Goal: Task Accomplishment & Management: Manage account settings

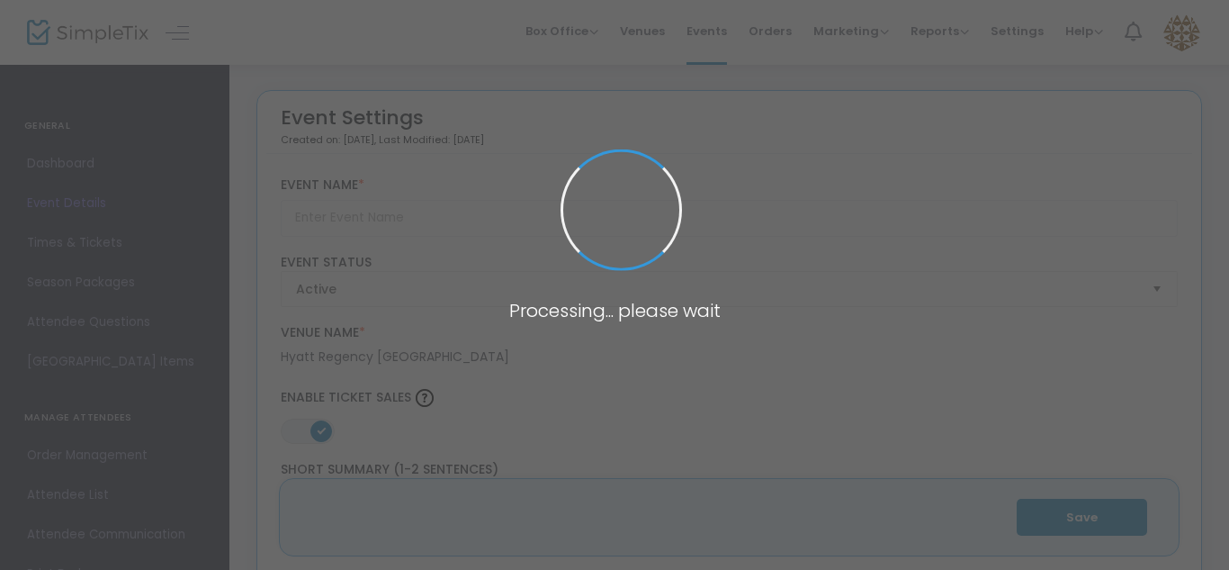
type input "2025 Belle [PERSON_NAME] Marine Corps Ball"
type textarea "2025 Site Support Belle [PERSON_NAME] Marine Corps Ball (This is not the Marine…"
type input "Buy Tickets"
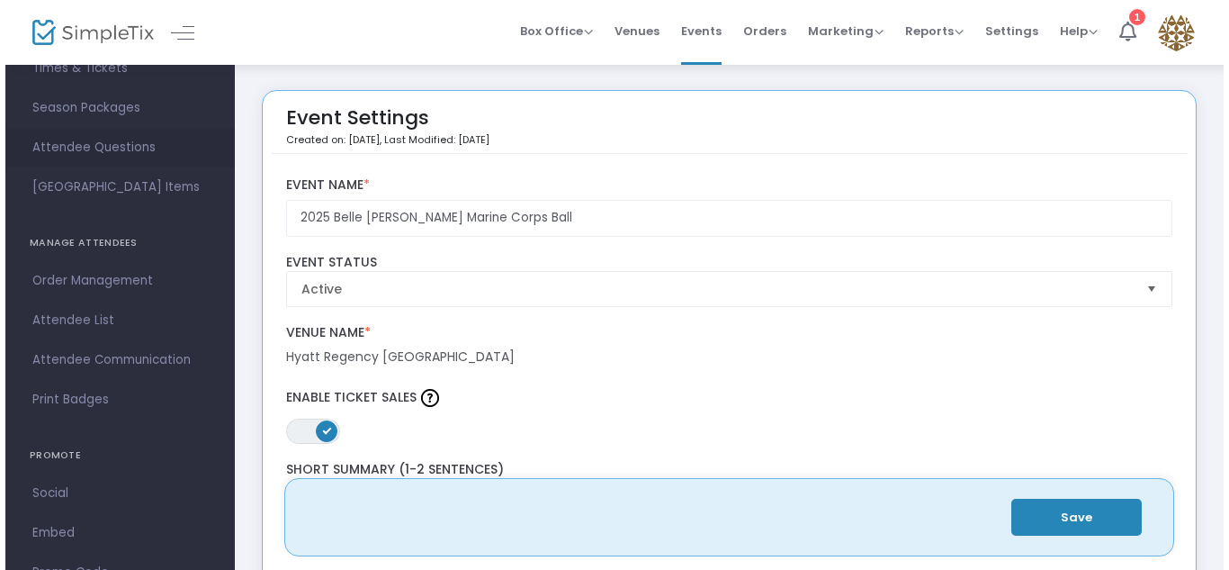
scroll to position [177, 0]
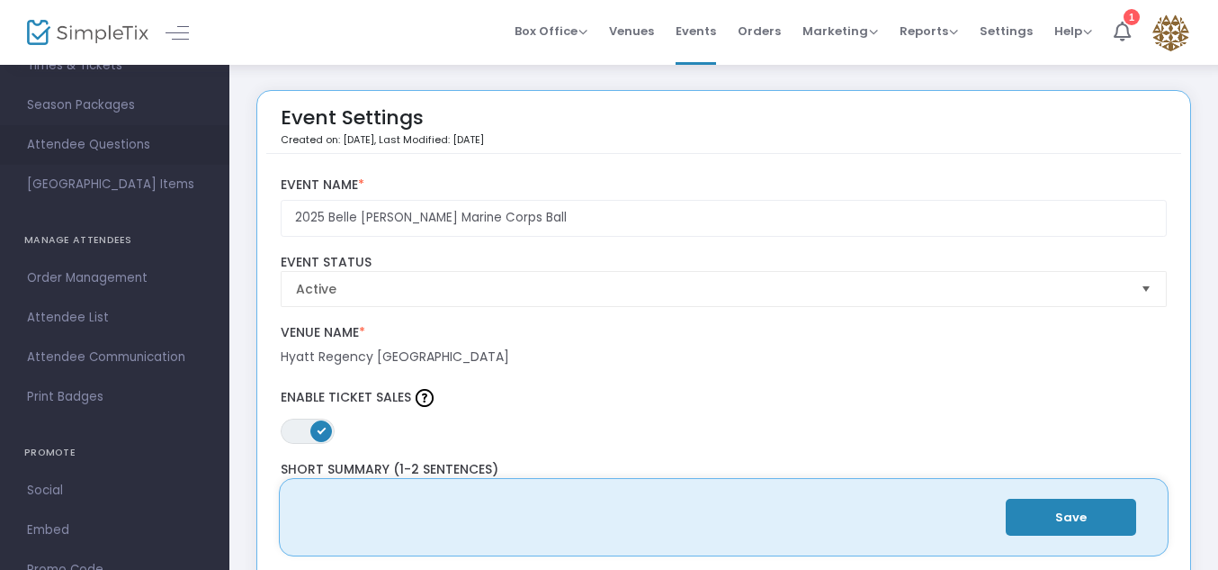
click at [73, 320] on span "Attendee List" at bounding box center [114, 317] width 175 height 23
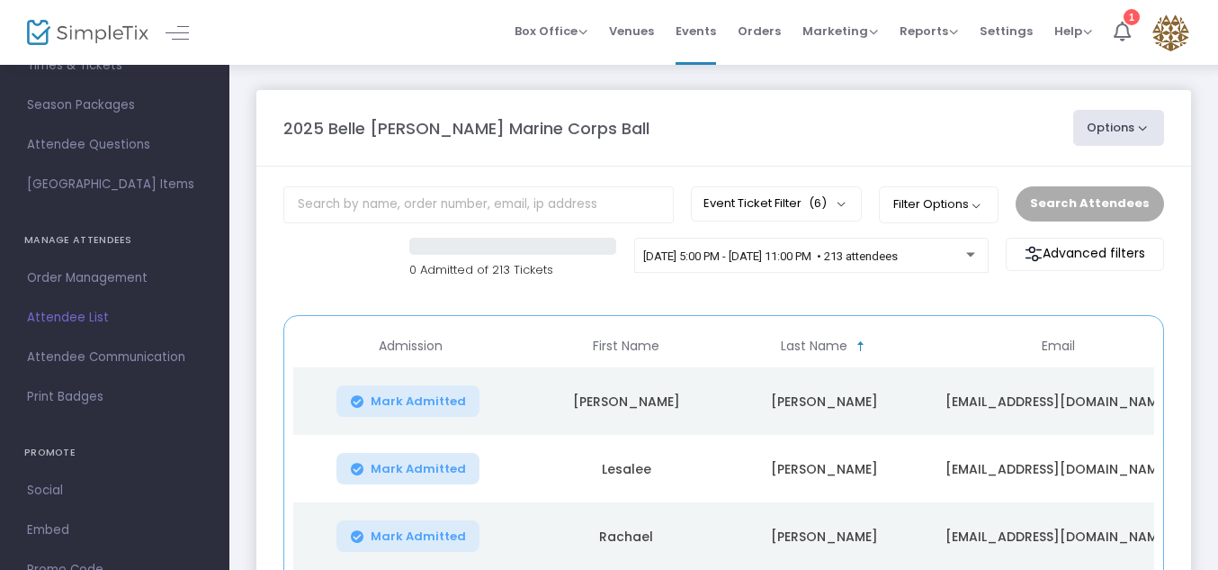
click at [112, 271] on span "Order Management" at bounding box center [114, 277] width 175 height 23
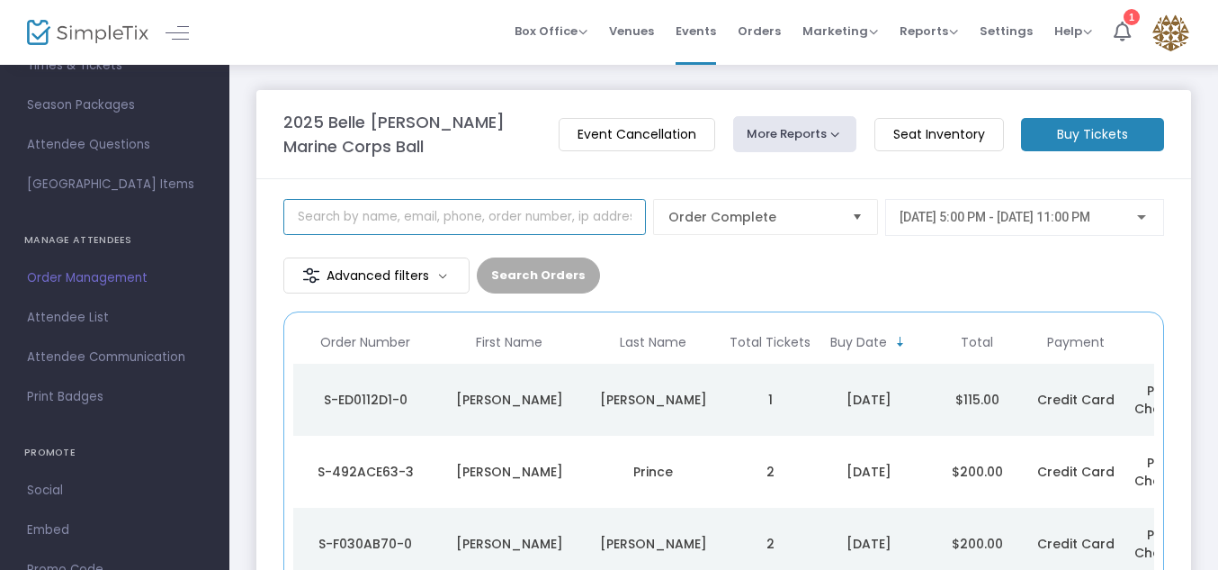
type input "h"
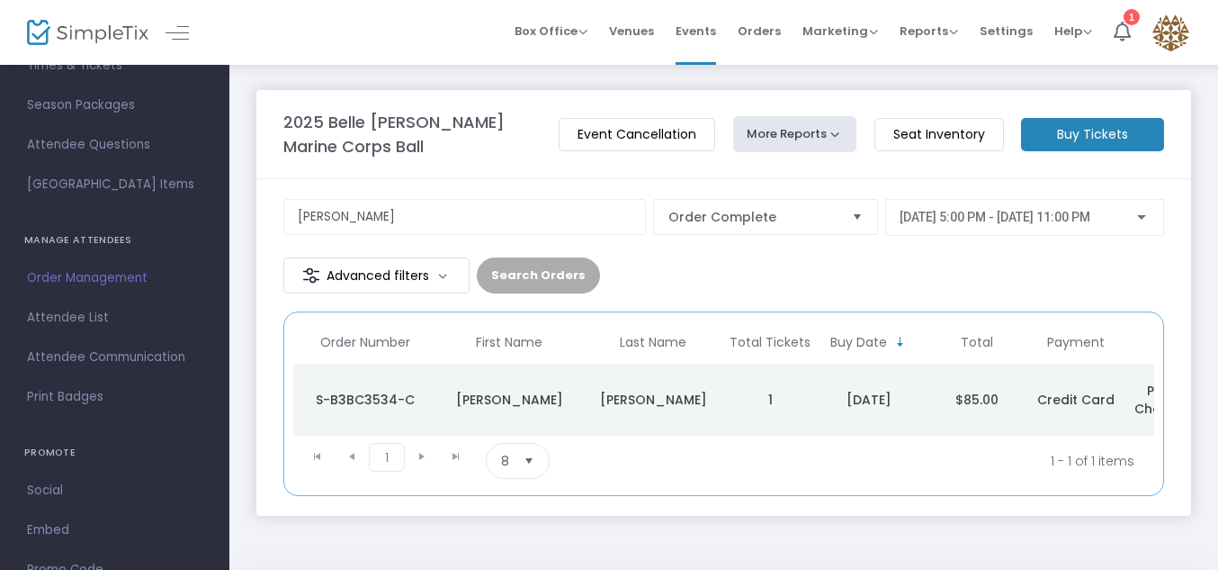
click at [655, 401] on div "[PERSON_NAME]" at bounding box center [653, 400] width 135 height 18
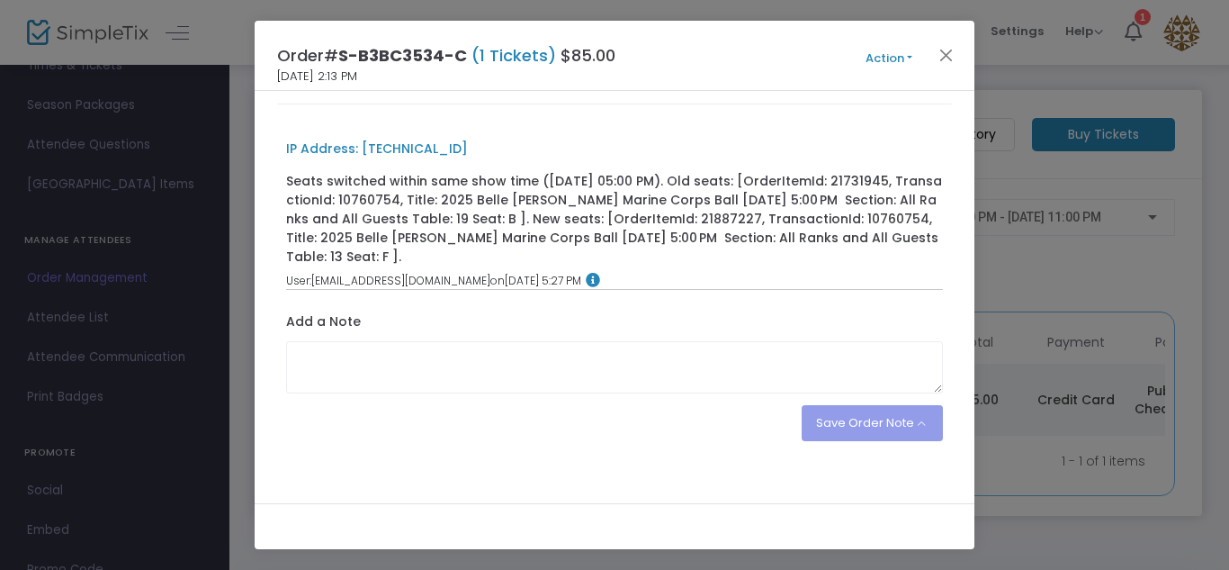
scroll to position [483, 0]
click at [655, 401] on div "IP Address: [TECHNICAL_ID] Seats switched within same show time ([DATE] 05:00 P…" at bounding box center [614, 281] width 675 height 319
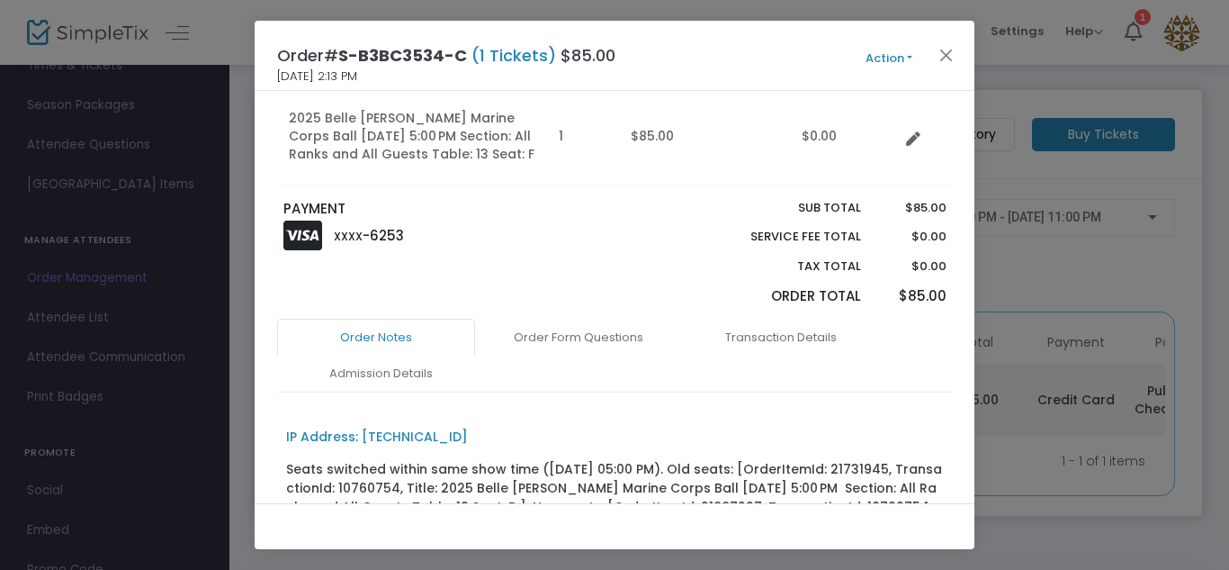
scroll to position [203, 0]
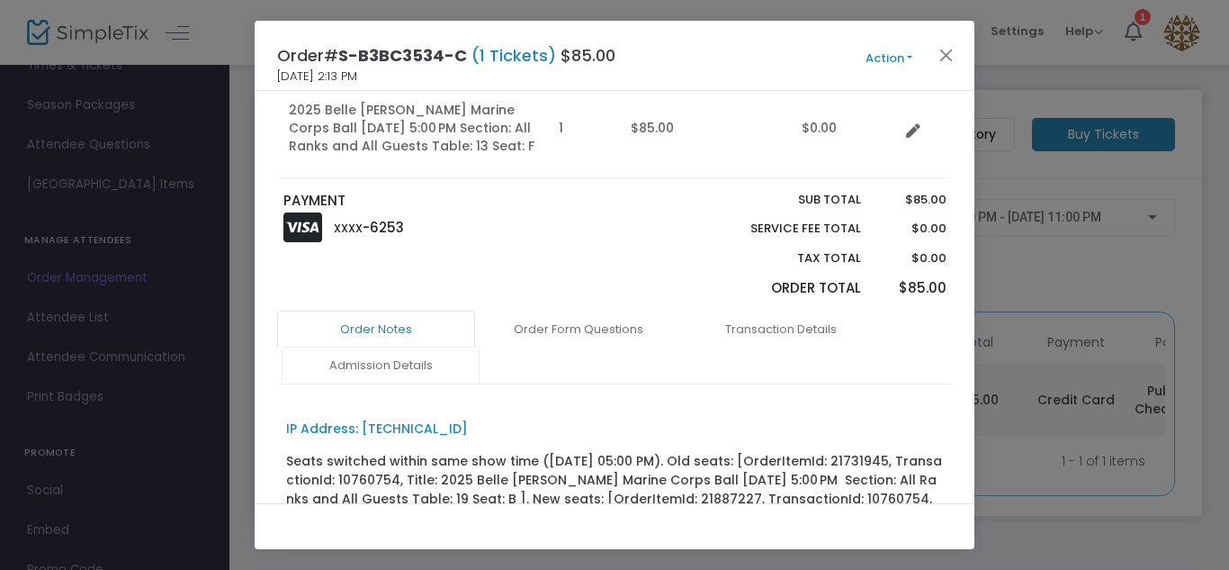
click at [427, 355] on link "Admission Details" at bounding box center [381, 365] width 198 height 38
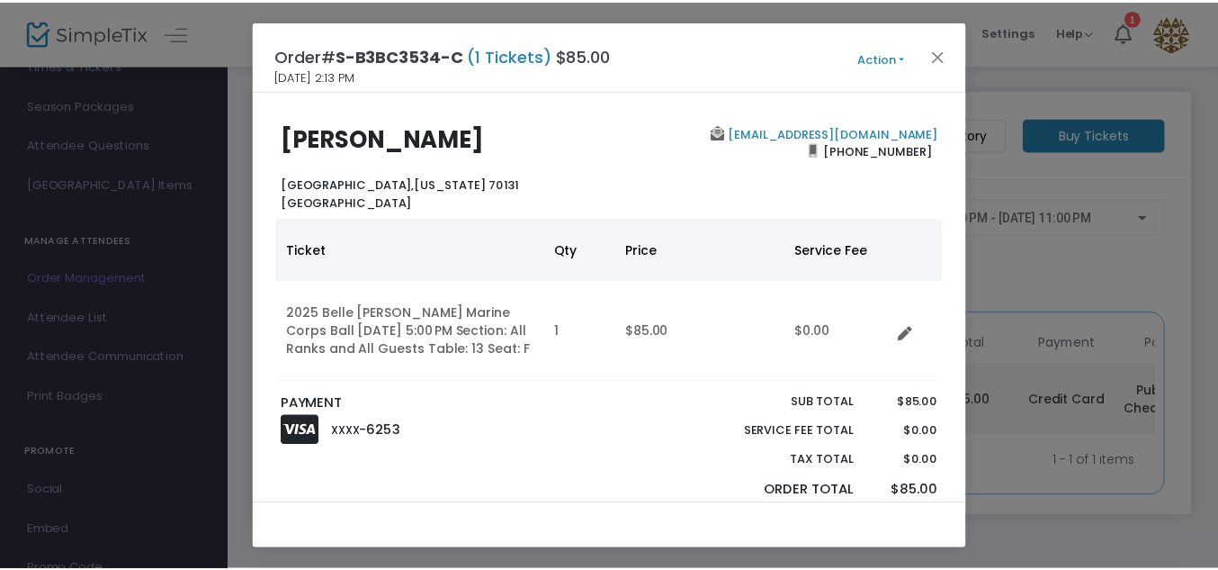
scroll to position [0, 0]
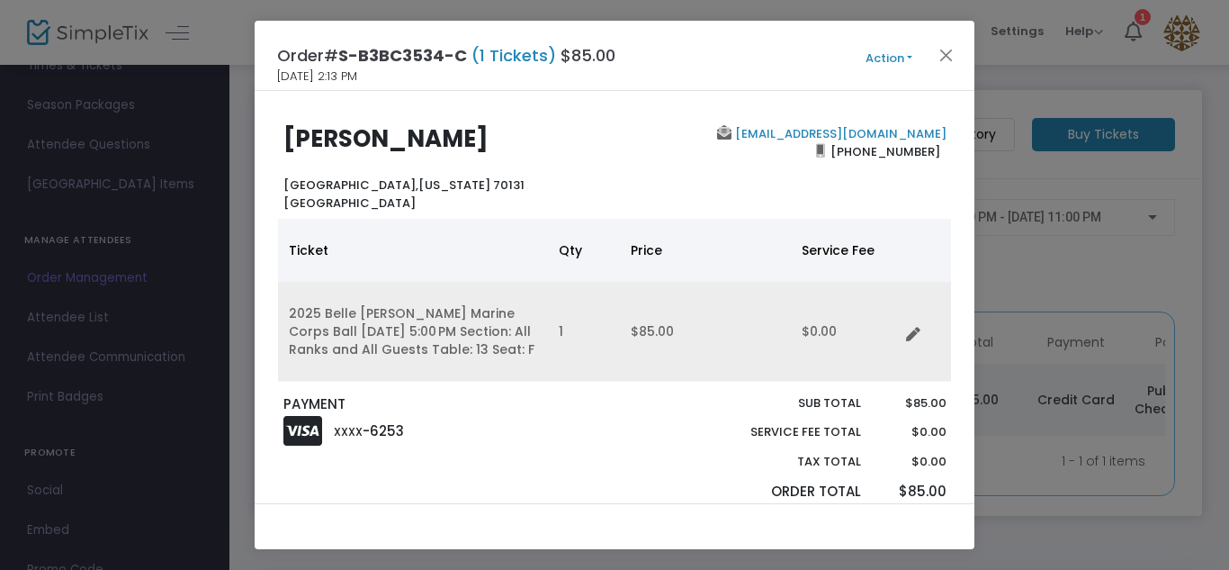
click at [502, 317] on td "2025 Belle [PERSON_NAME] Marine Corps Ball [DATE] 5:00 PM Section: All Ranks an…" at bounding box center [413, 332] width 270 height 100
click at [909, 334] on icon "Data table" at bounding box center [913, 335] width 14 height 14
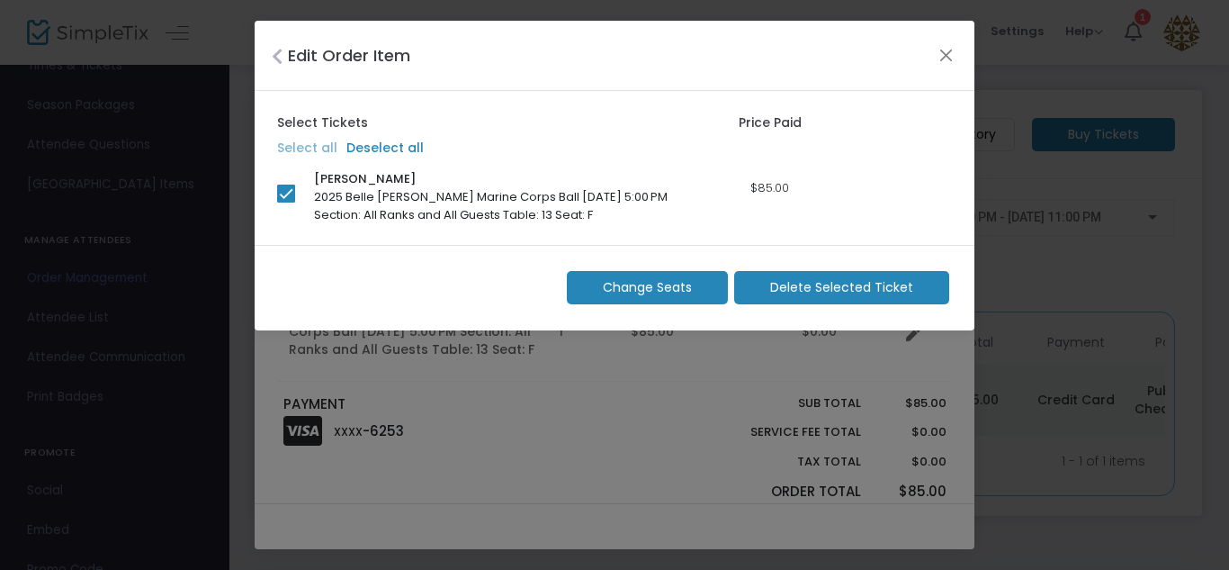
click at [599, 284] on m-button "Change Seats" at bounding box center [647, 287] width 161 height 33
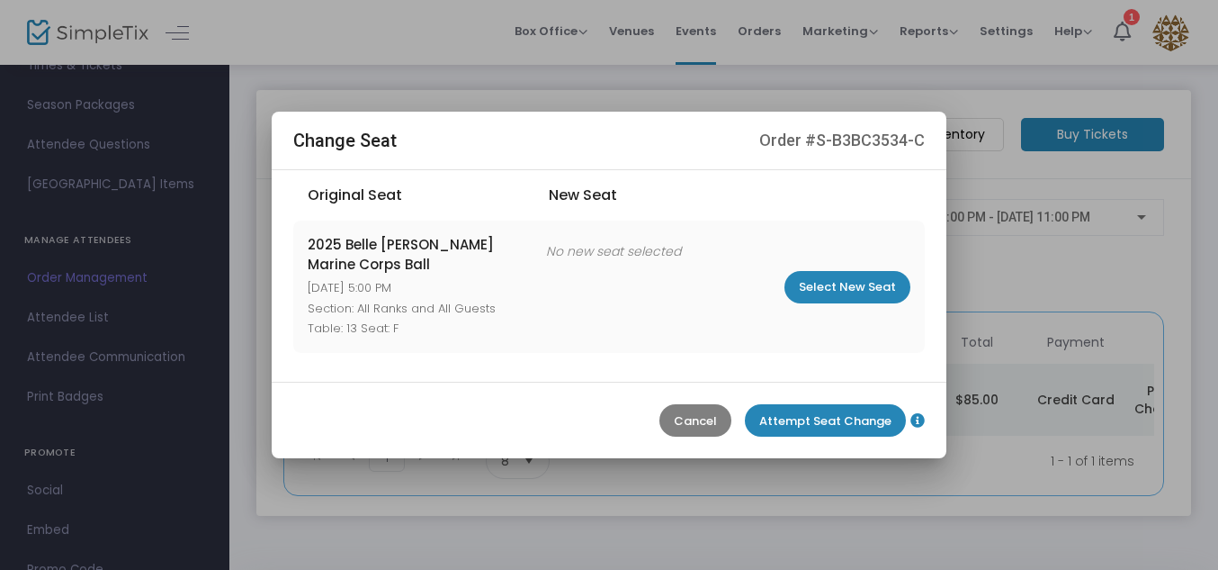
click at [707, 417] on m-button "Cancel" at bounding box center [696, 420] width 72 height 32
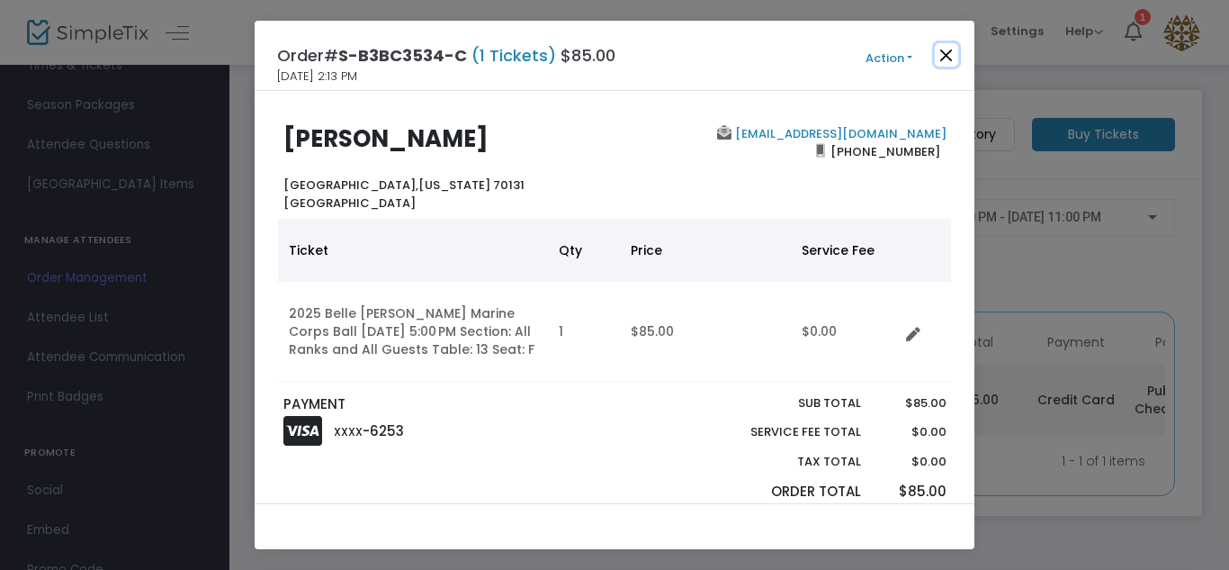
click at [947, 50] on button "Close" at bounding box center [946, 54] width 23 height 23
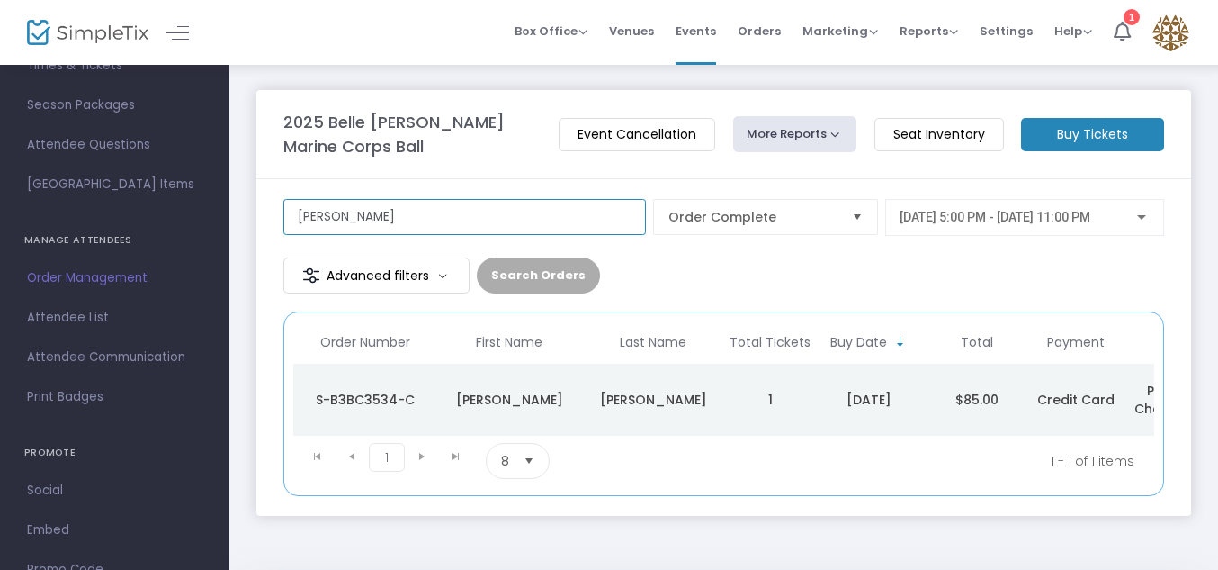
drag, startPoint x: 364, startPoint y: 213, endPoint x: 94, endPoint y: 210, distance: 270.9
click at [94, 210] on div "GENERAL Dashboard Event Details Times & Tickets Season Packages Season Packages…" at bounding box center [609, 316] width 1218 height 633
type input "[PERSON_NAME]"
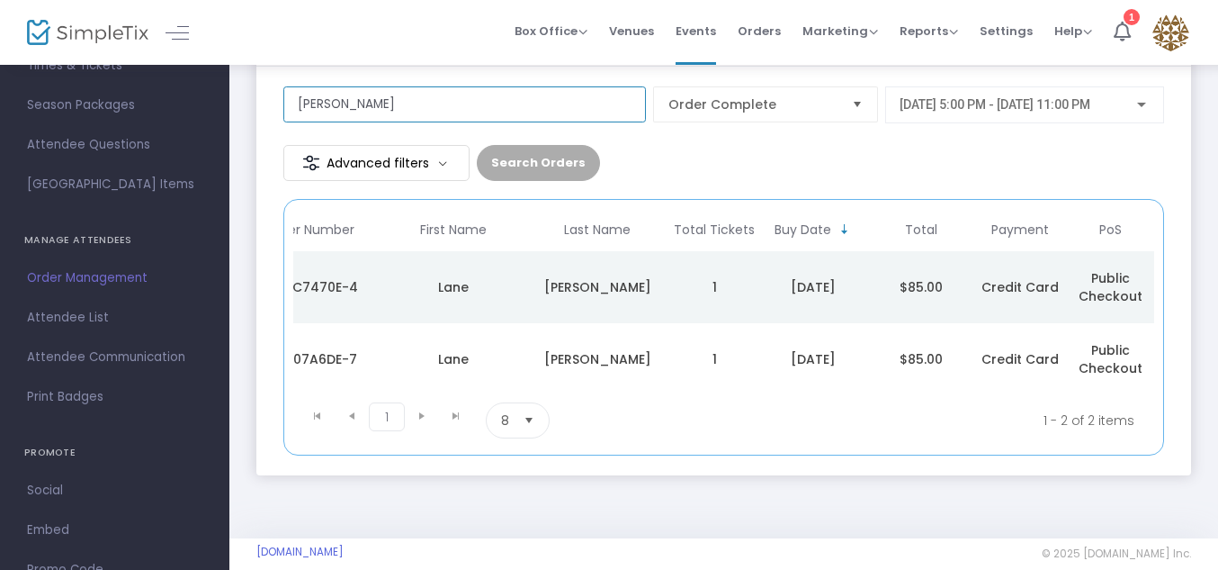
scroll to position [122, 0]
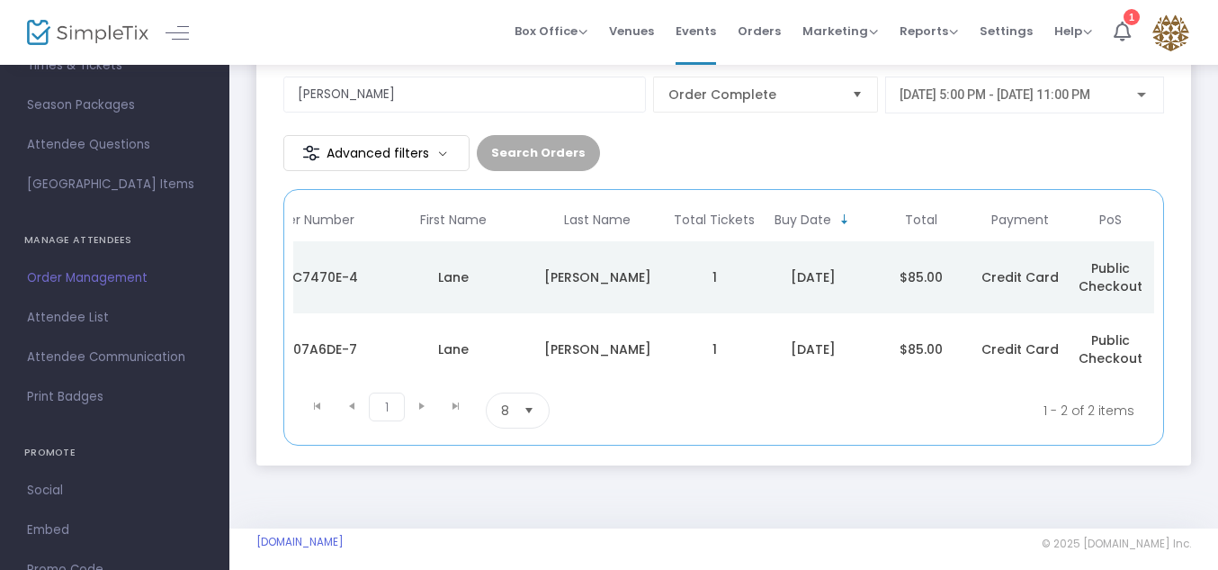
click at [674, 293] on td "1" at bounding box center [714, 277] width 90 height 72
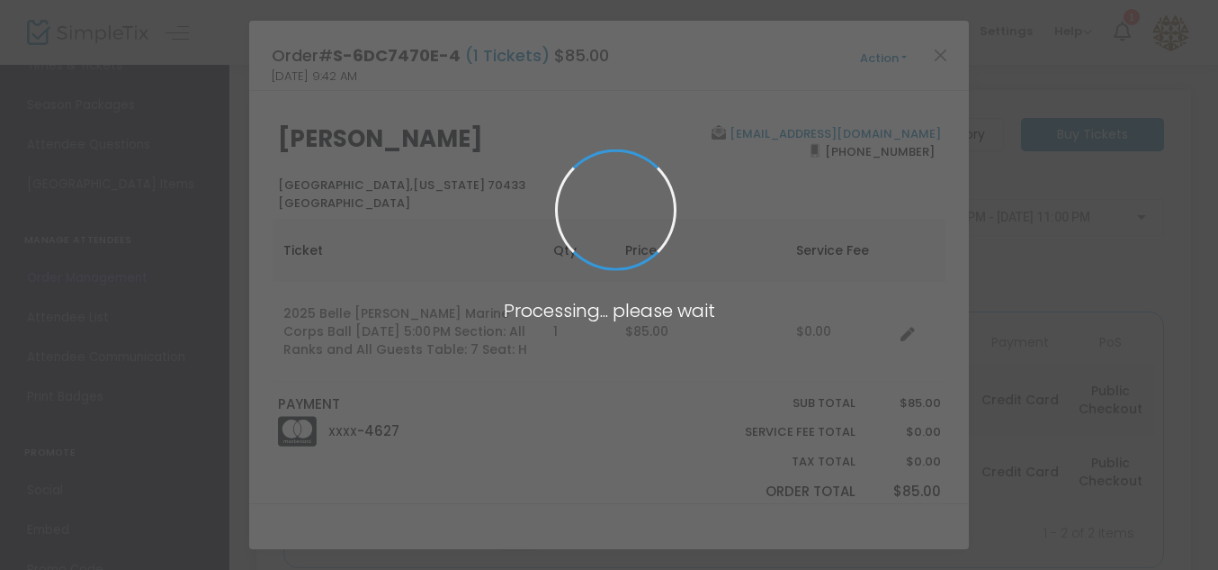
scroll to position [0, 0]
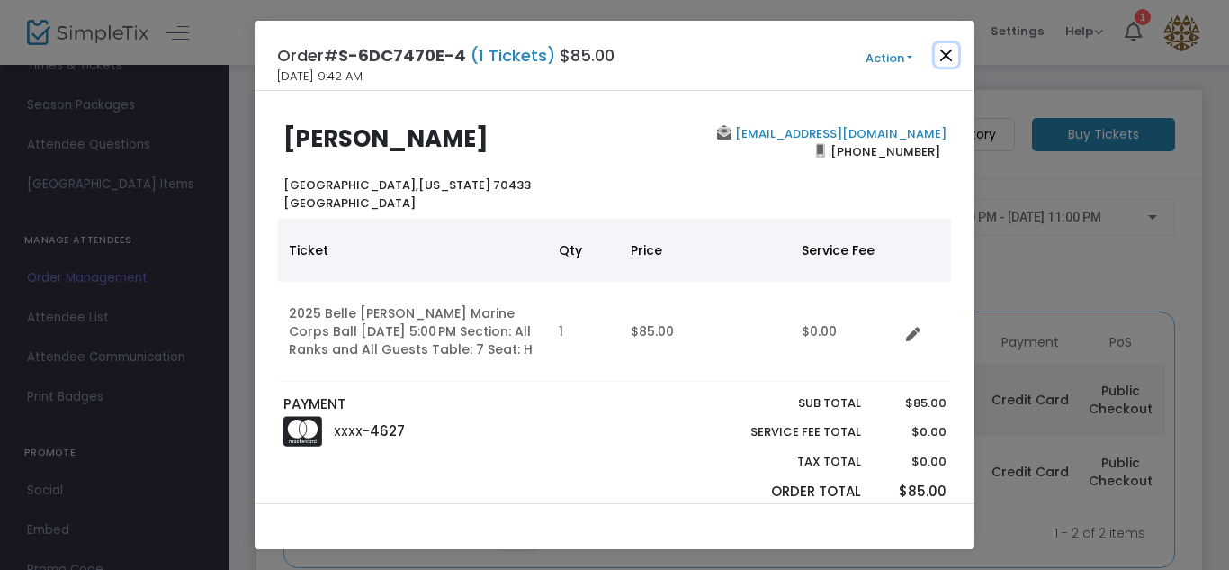
click at [951, 61] on button "Close" at bounding box center [946, 54] width 23 height 23
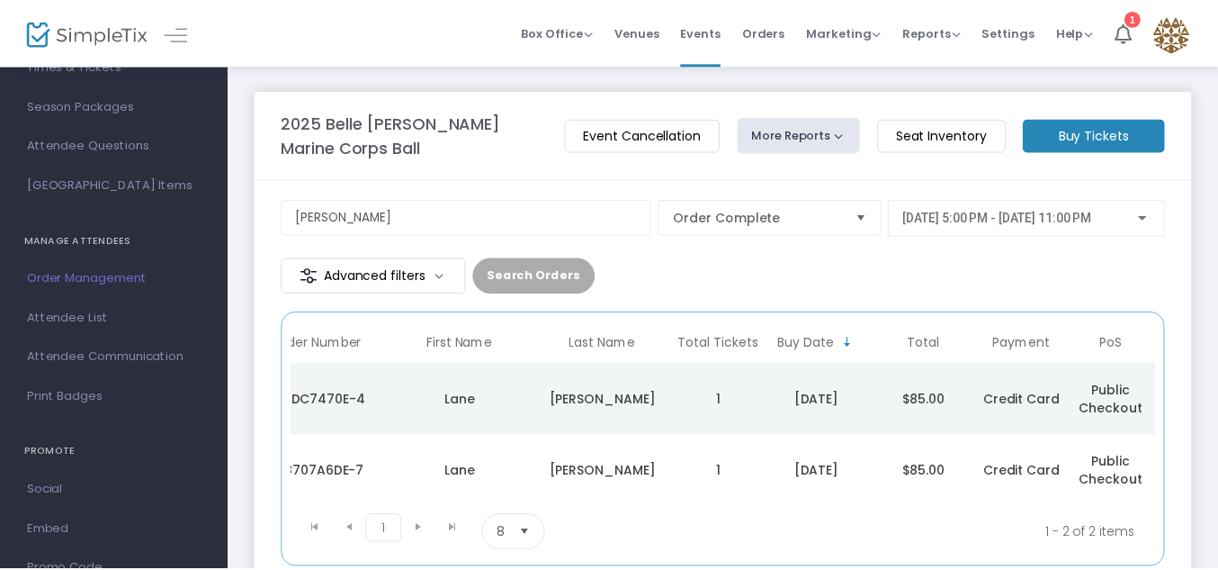
scroll to position [0, 46]
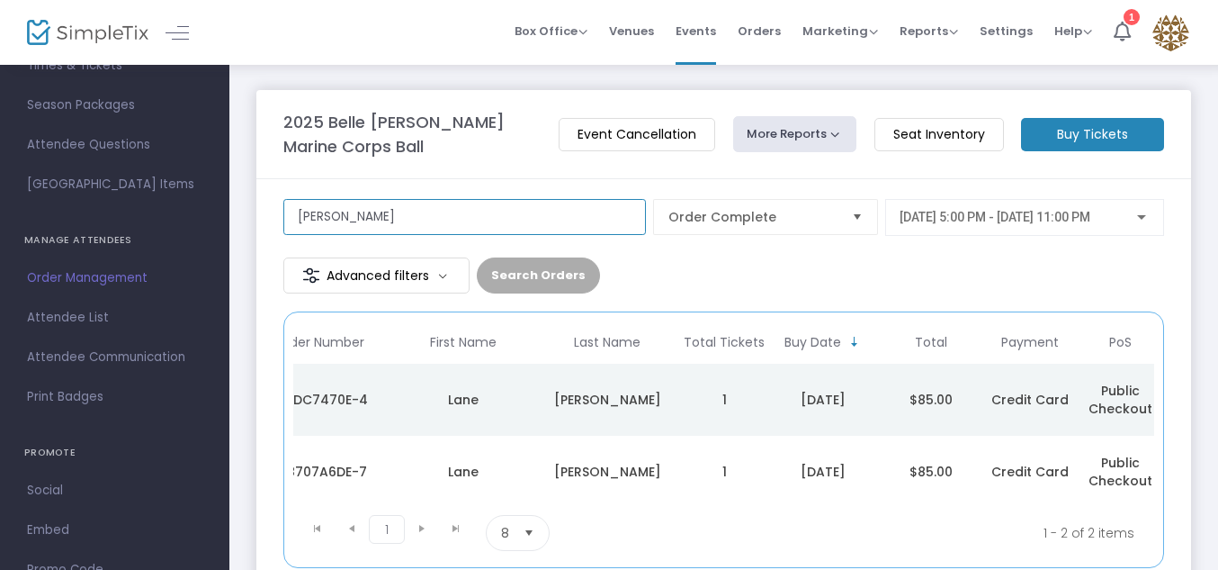
drag, startPoint x: 516, startPoint y: 211, endPoint x: 125, endPoint y: 250, distance: 392.4
click at [125, 250] on div "GENERAL Dashboard Event Details Times & Tickets Season Packages Season Packages…" at bounding box center [609, 352] width 1218 height 705
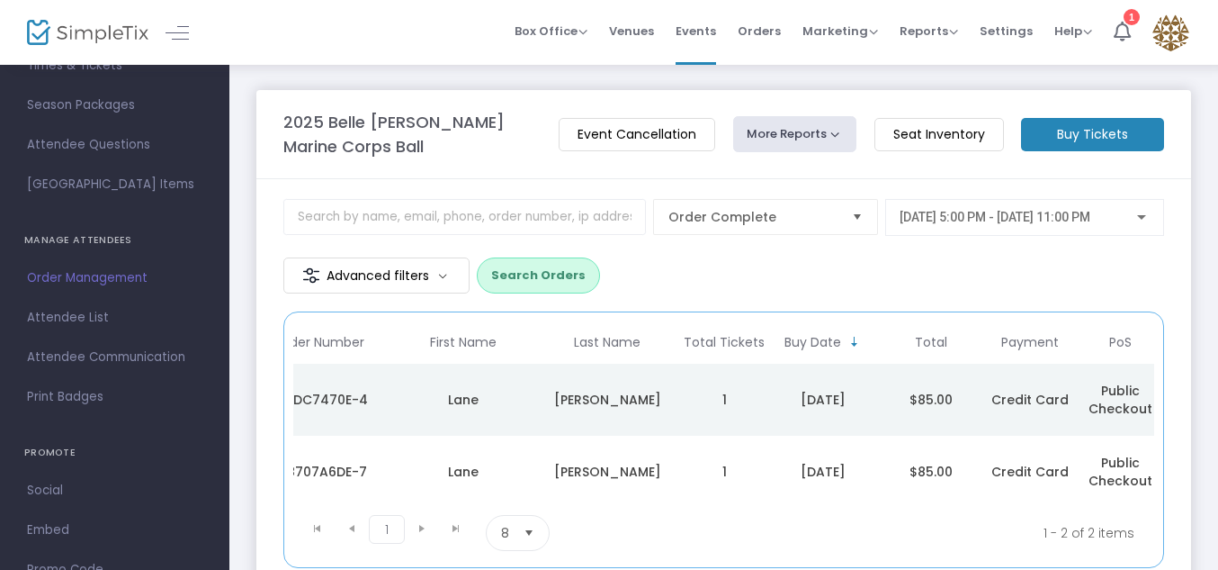
click at [327, 266] on m-button "Advanced filters" at bounding box center [376, 275] width 186 height 36
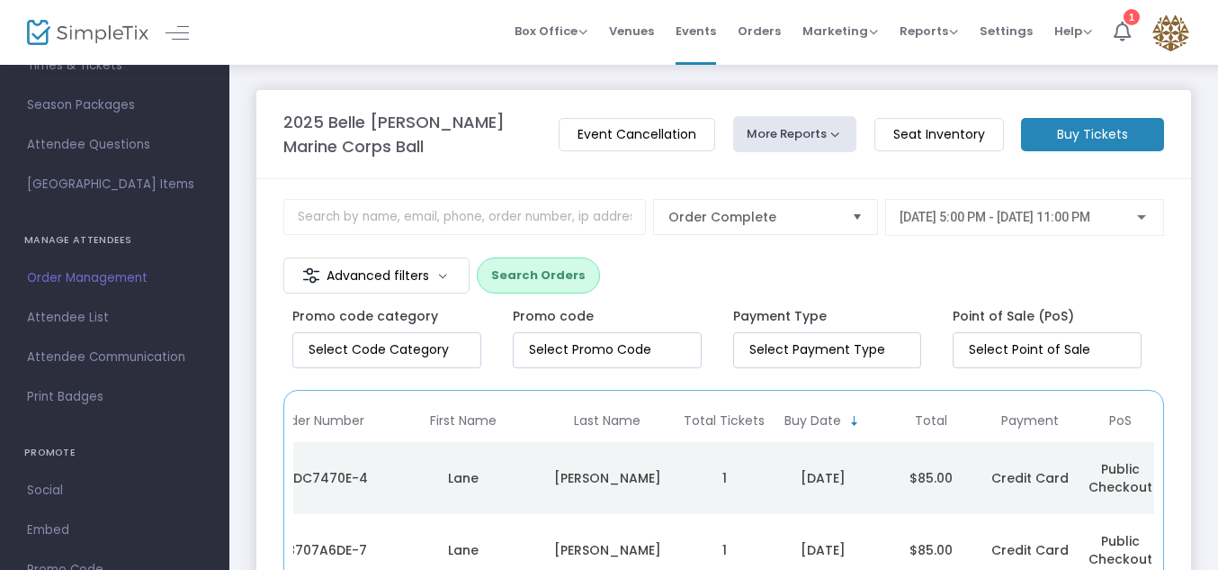
click at [407, 277] on m-button "Advanced filters" at bounding box center [376, 275] width 186 height 36
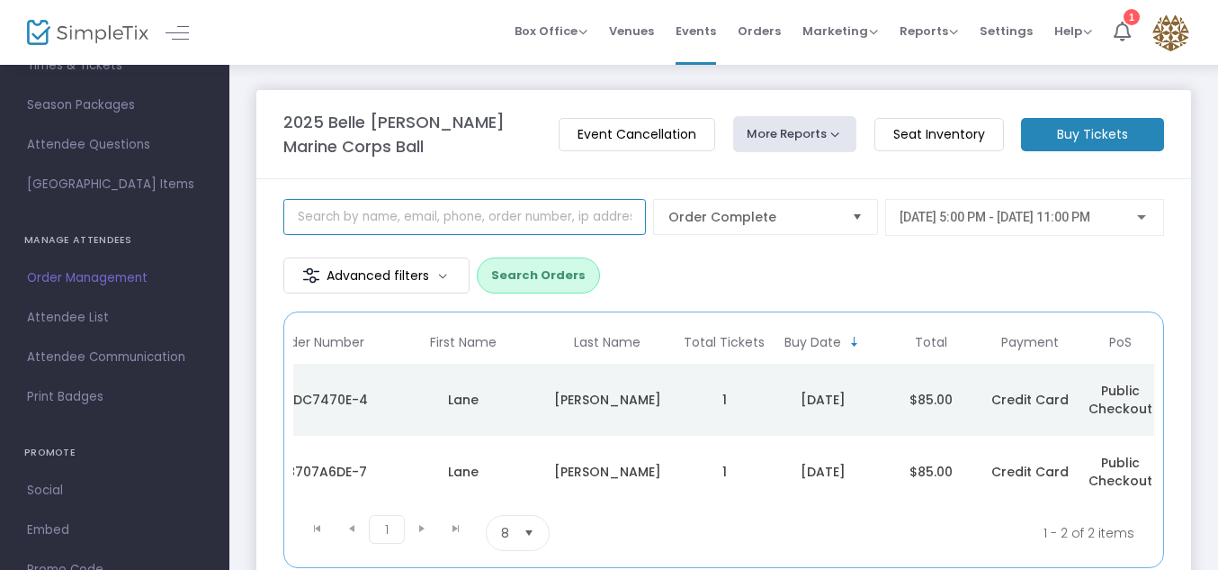
click at [399, 222] on input at bounding box center [464, 217] width 363 height 36
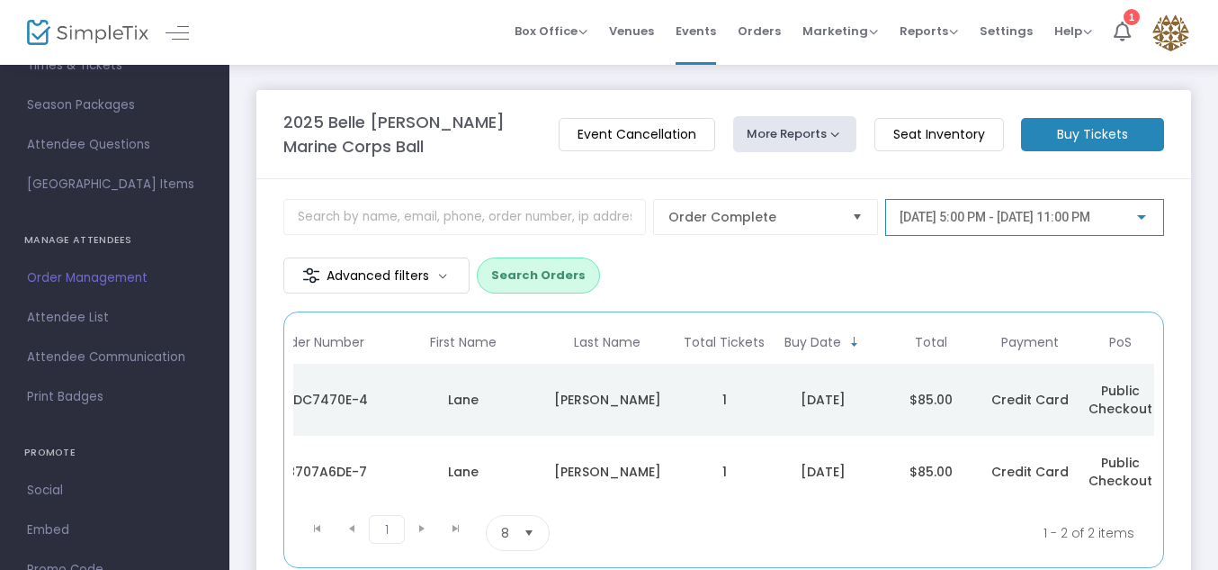
click at [995, 219] on span "[DATE] 5:00 PM - [DATE] 11:00 PM" at bounding box center [995, 217] width 191 height 14
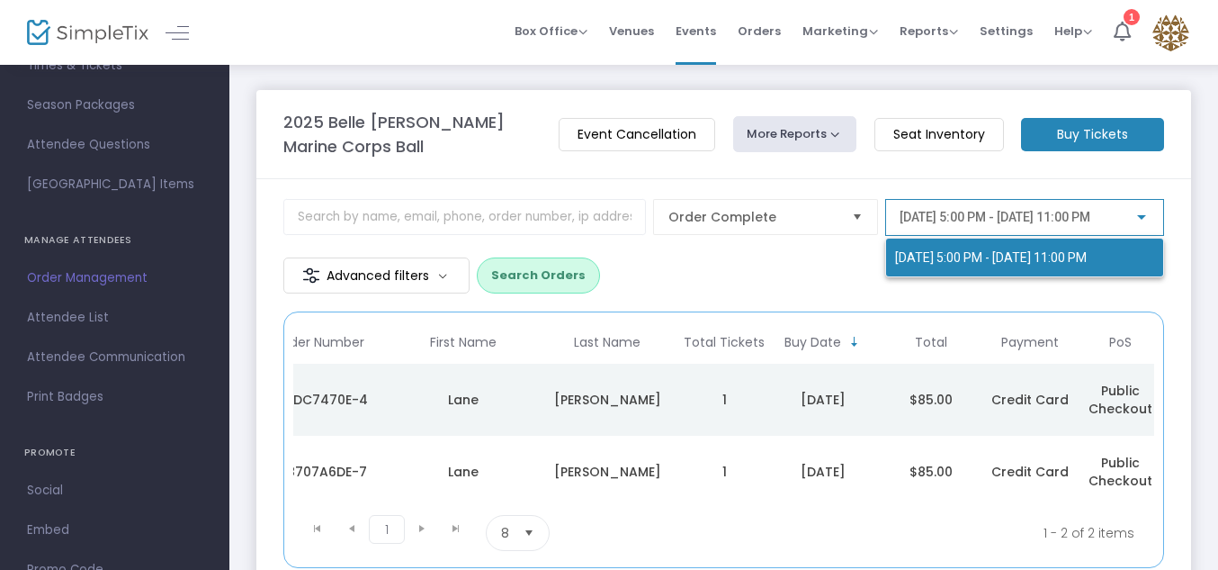
click at [995, 219] on div "[DATE] 5:00 PM - [DATE] 11:00 PM" at bounding box center [1010, 244] width 250 height 67
click at [659, 166] on div at bounding box center [609, 285] width 1218 height 570
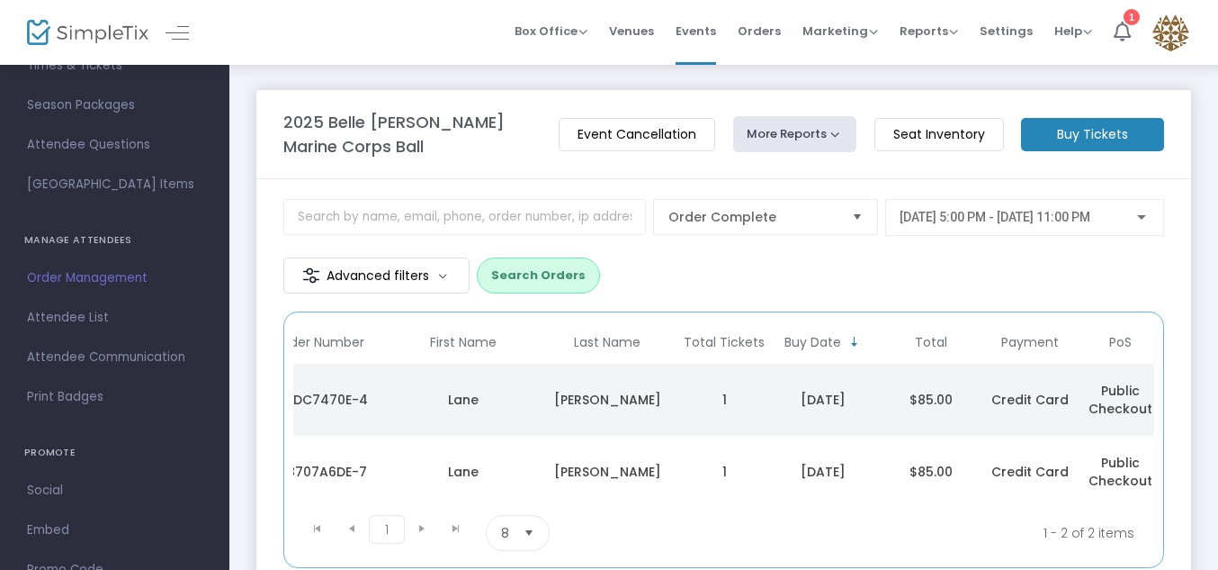
click at [821, 131] on button "More Reports" at bounding box center [795, 134] width 124 height 36
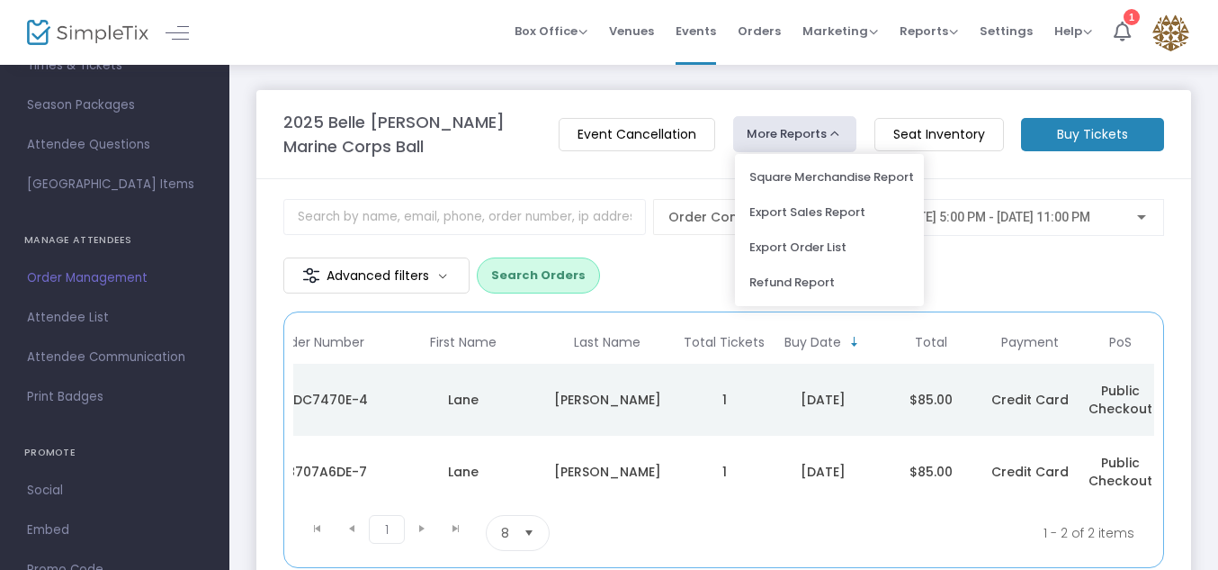
click at [821, 131] on button "More Reports" at bounding box center [795, 134] width 124 height 36
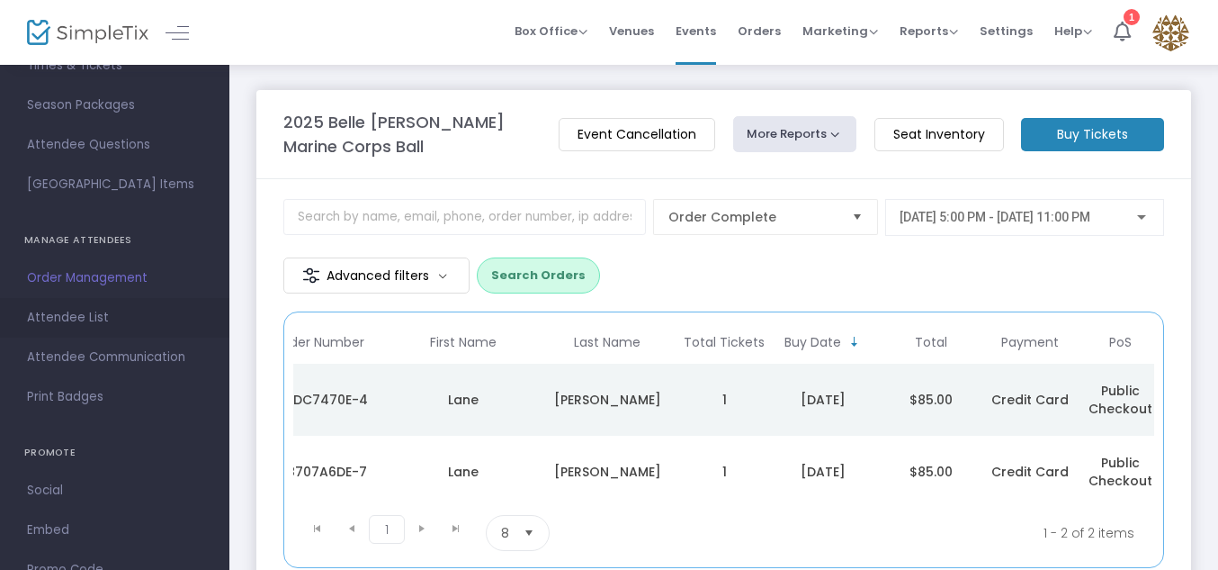
click at [85, 322] on span "Attendee List" at bounding box center [114, 317] width 175 height 23
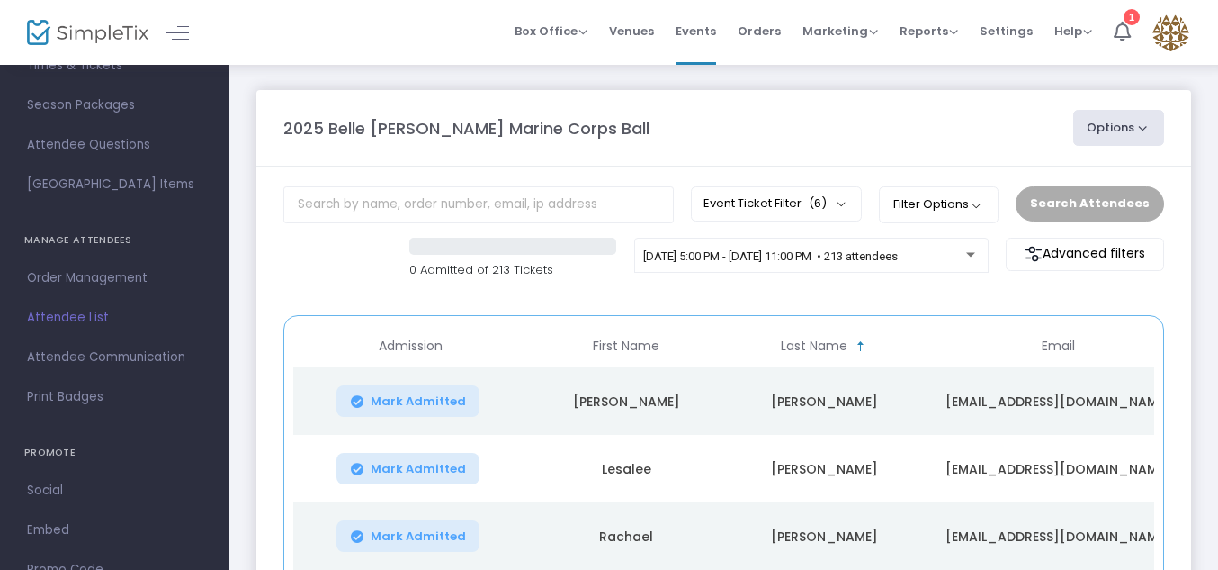
click at [391, 292] on div "0 Admitted of 213 Tickets [DATE] 5:00 PM - [DATE] 11:00 PM • 213 attendees Adva…" at bounding box center [723, 268] width 899 height 60
click at [957, 194] on button "Filter Options" at bounding box center [939, 204] width 120 height 36
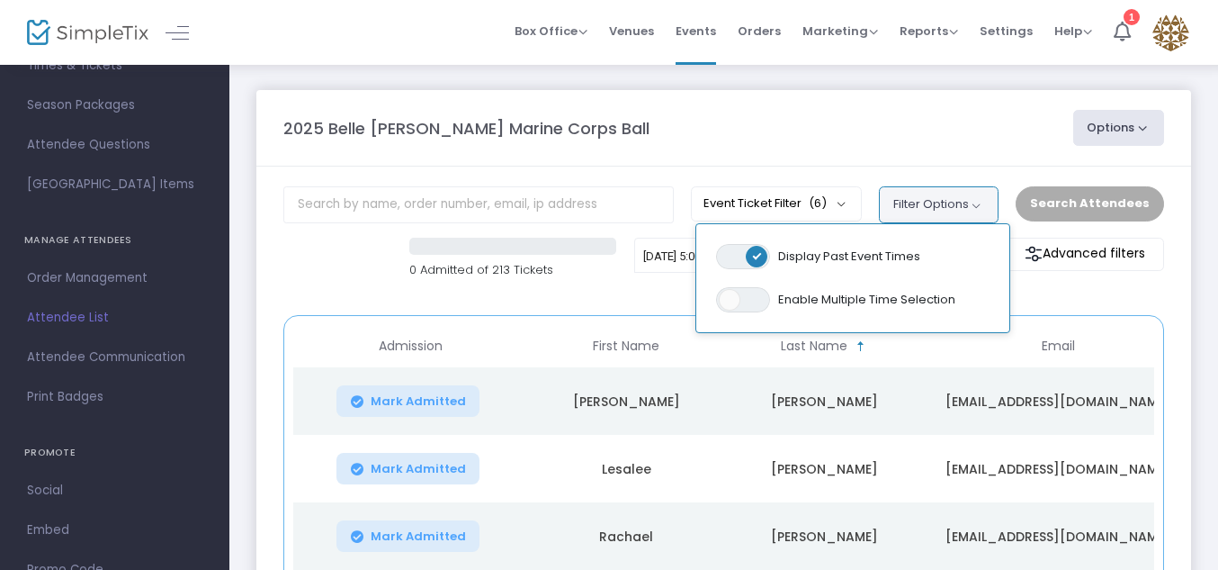
click at [957, 194] on button "Filter Options" at bounding box center [939, 204] width 120 height 36
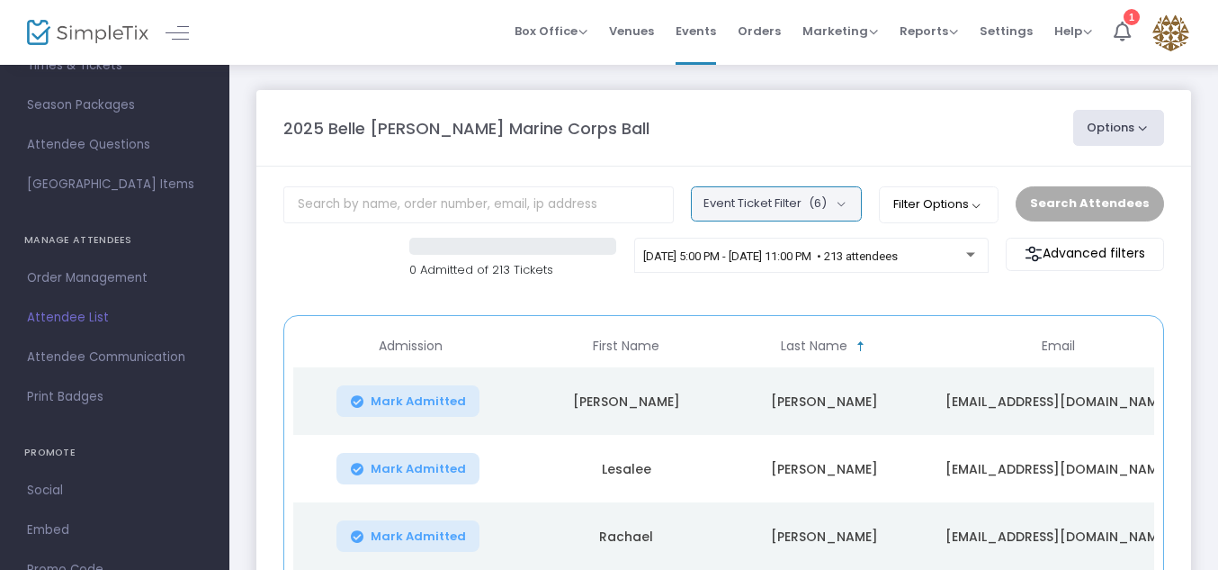
click at [773, 203] on button "Event Ticket Filter (6)" at bounding box center [776, 203] width 171 height 34
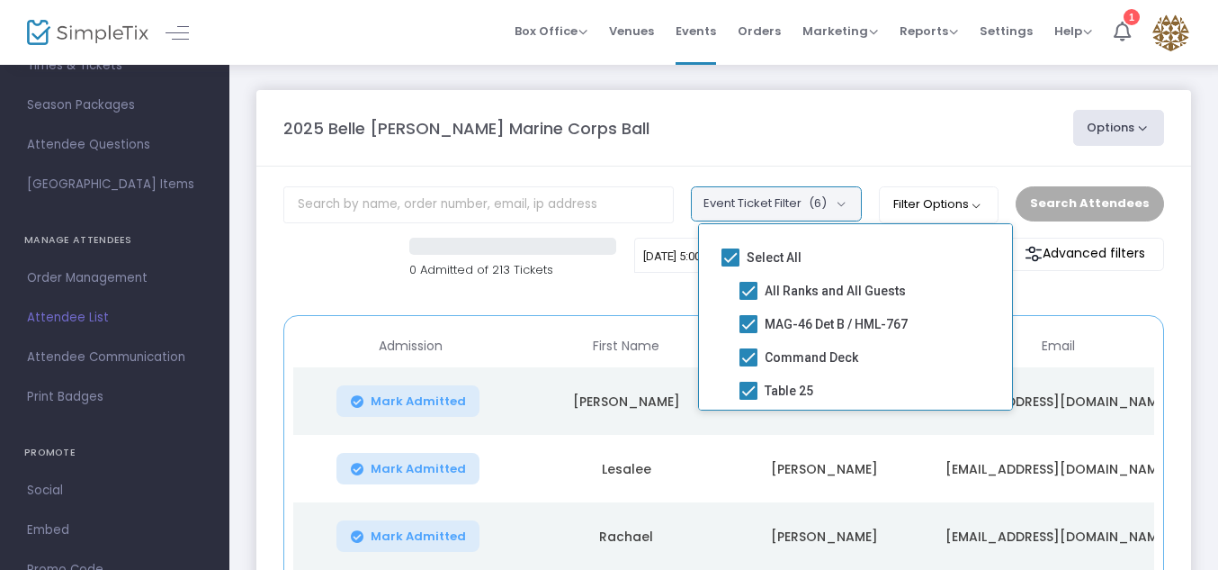
click at [773, 203] on button "Event Ticket Filter (6)" at bounding box center [776, 203] width 171 height 34
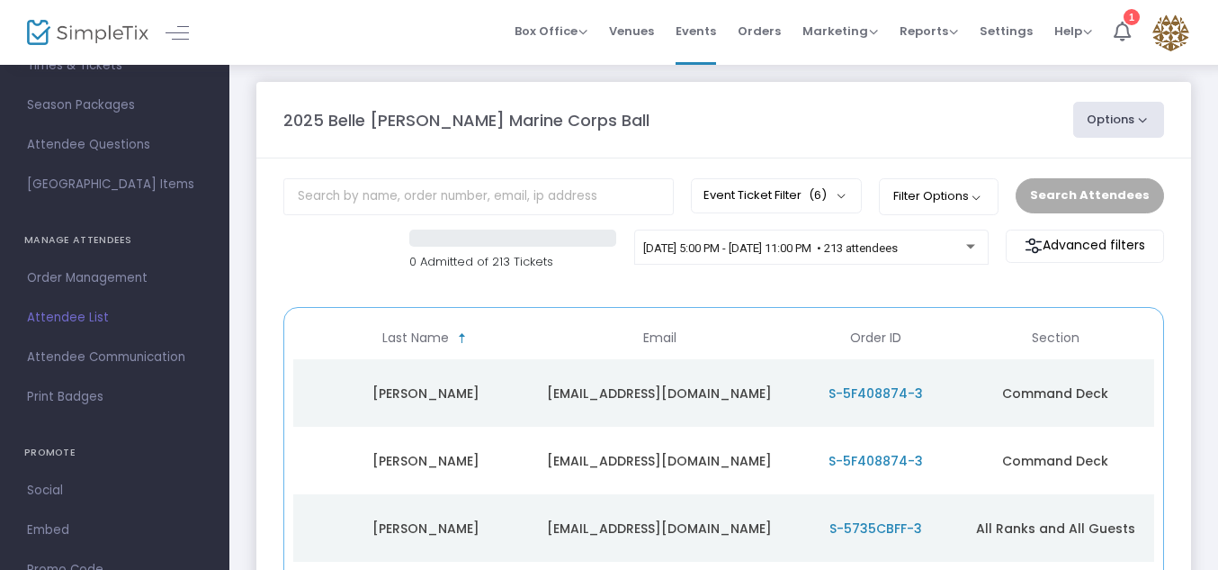
scroll to position [7, 0]
click at [1116, 130] on button "Options" at bounding box center [1119, 121] width 92 height 36
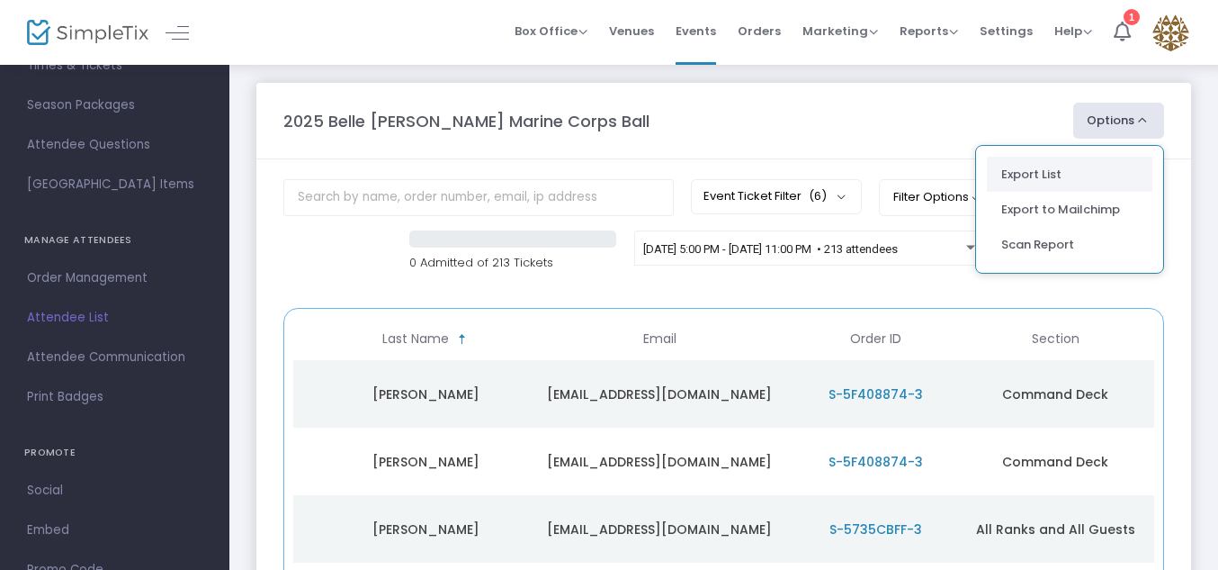
click at [1064, 165] on li "Export List" at bounding box center [1070, 174] width 166 height 35
radio input "false"
radio input "true"
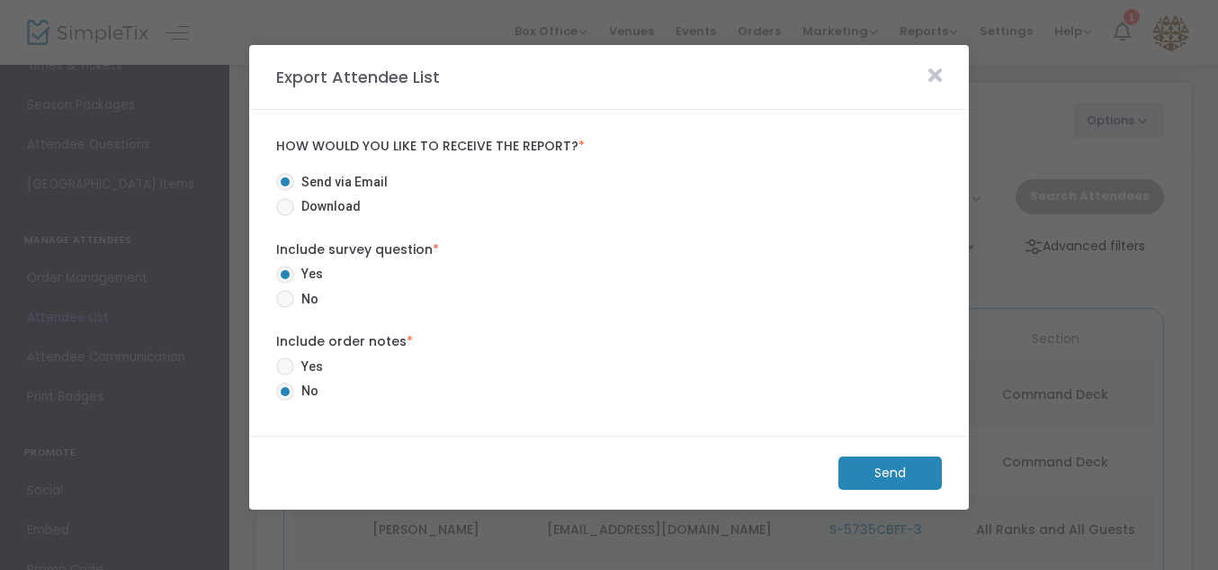
click at [308, 203] on span "Download" at bounding box center [327, 206] width 67 height 19
click at [285, 216] on input "Download" at bounding box center [284, 216] width 1 height 1
radio input "true"
click at [318, 370] on span "Yes" at bounding box center [308, 366] width 29 height 19
click at [285, 375] on input "Yes" at bounding box center [284, 375] width 1 height 1
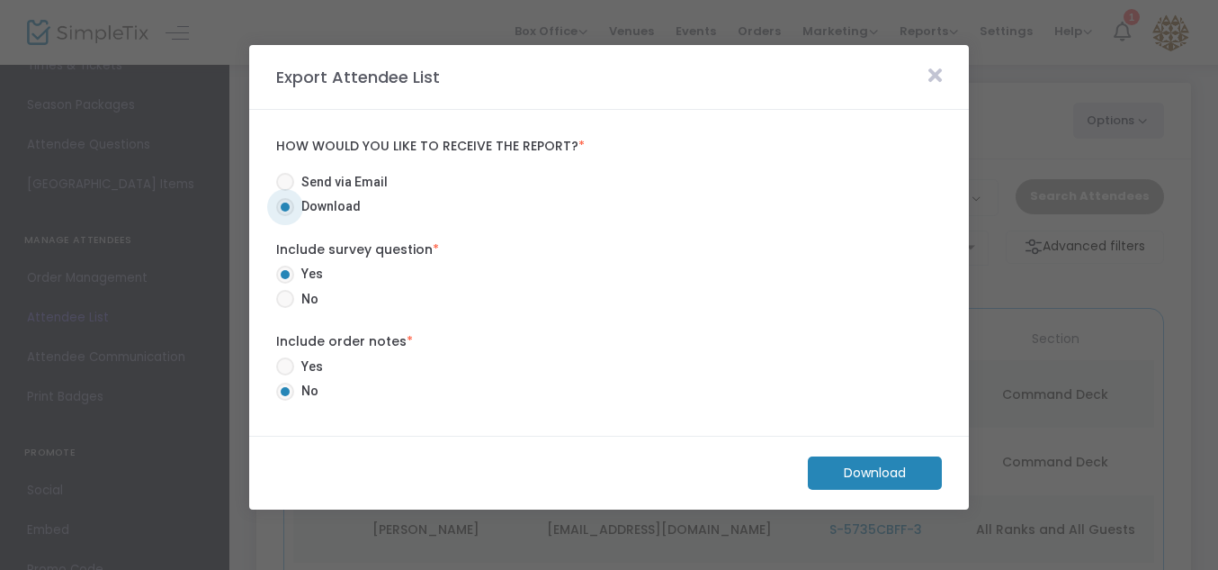
radio input "true"
click at [886, 471] on m-button "Download" at bounding box center [875, 472] width 134 height 33
